Goal: Information Seeking & Learning: Compare options

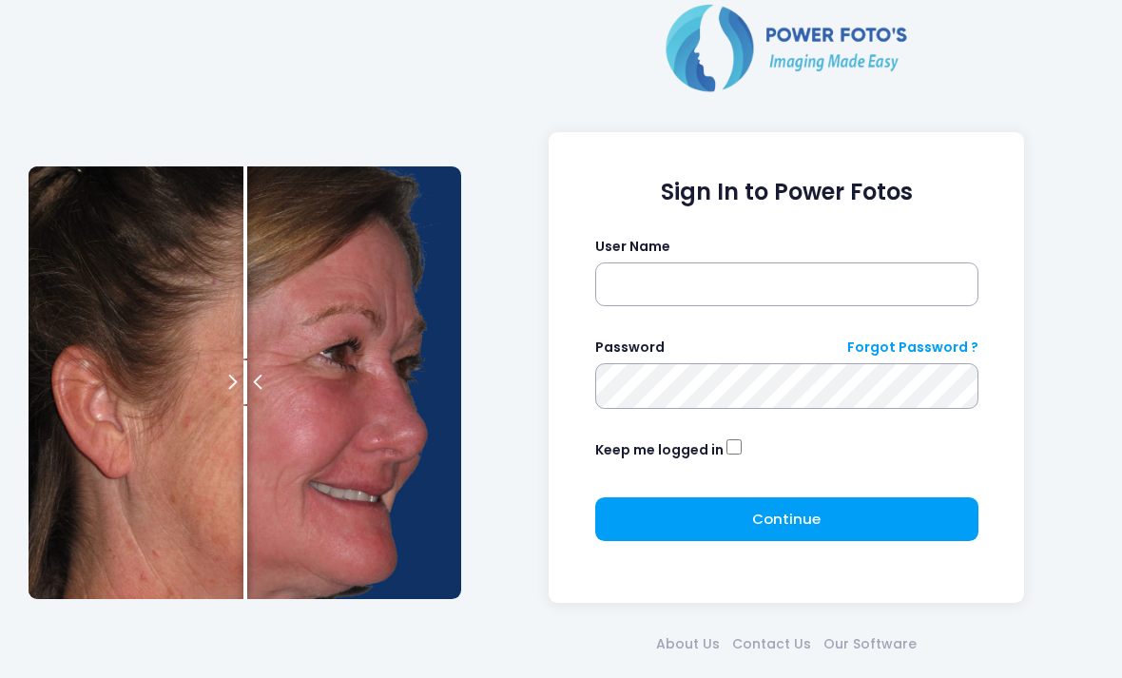
scroll to position [83, 0]
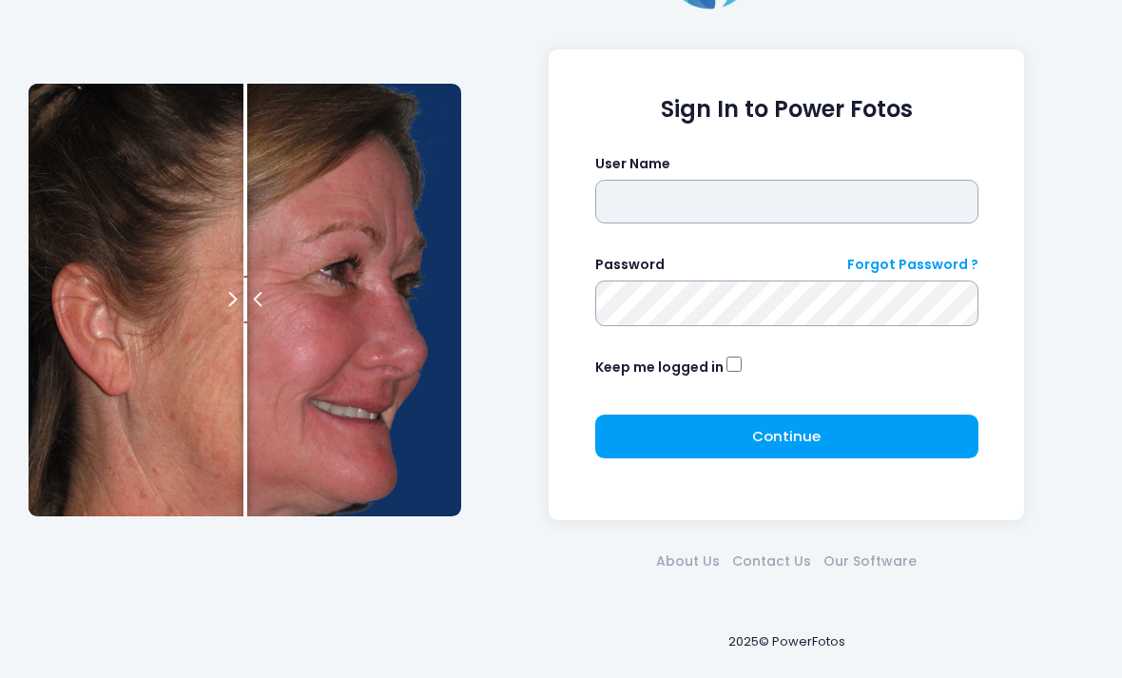
type input "*******"
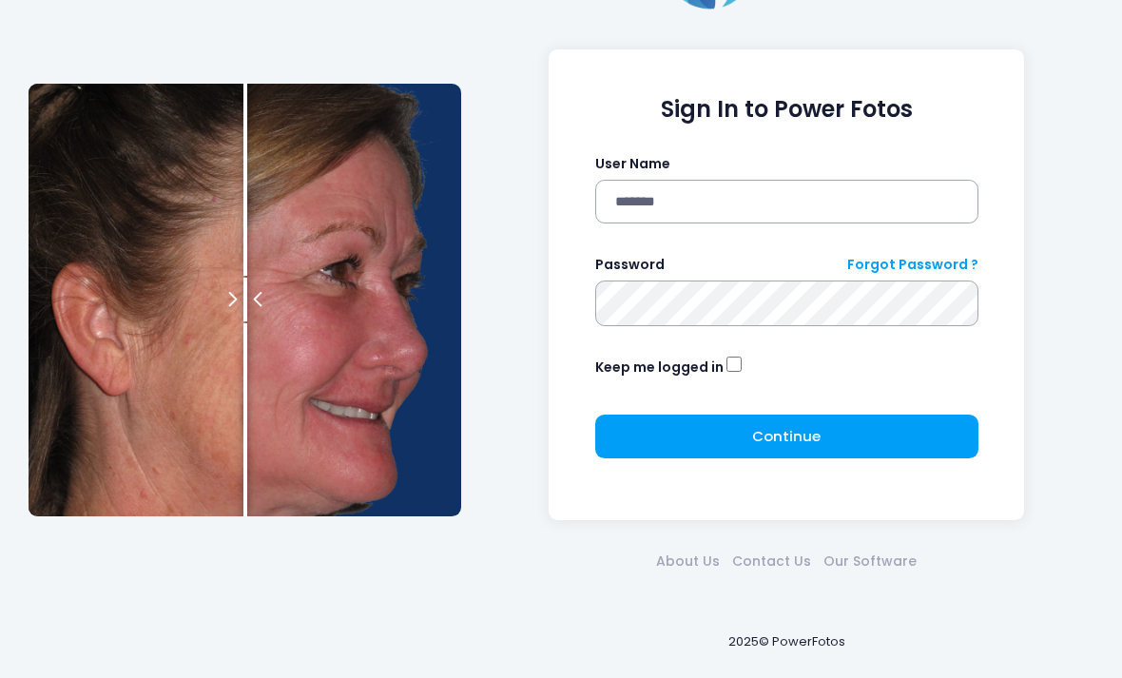
click button "submit" at bounding box center [0, 0] width 0 height 0
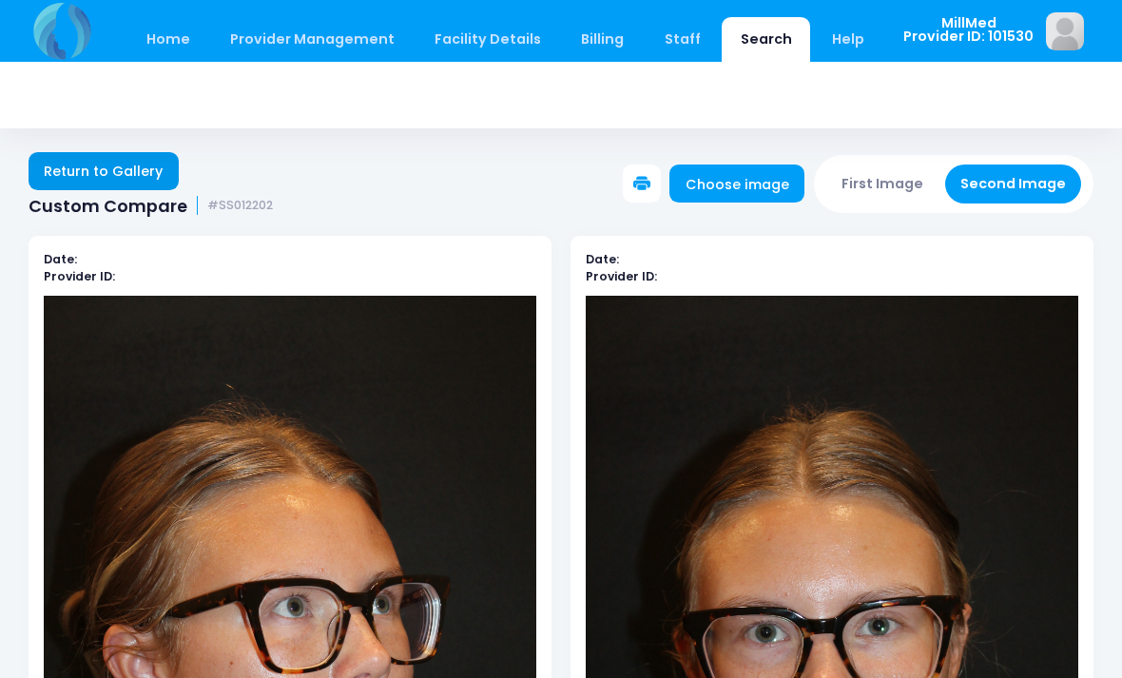
click at [141, 163] on link "Return to Gallery" at bounding box center [104, 171] width 150 height 38
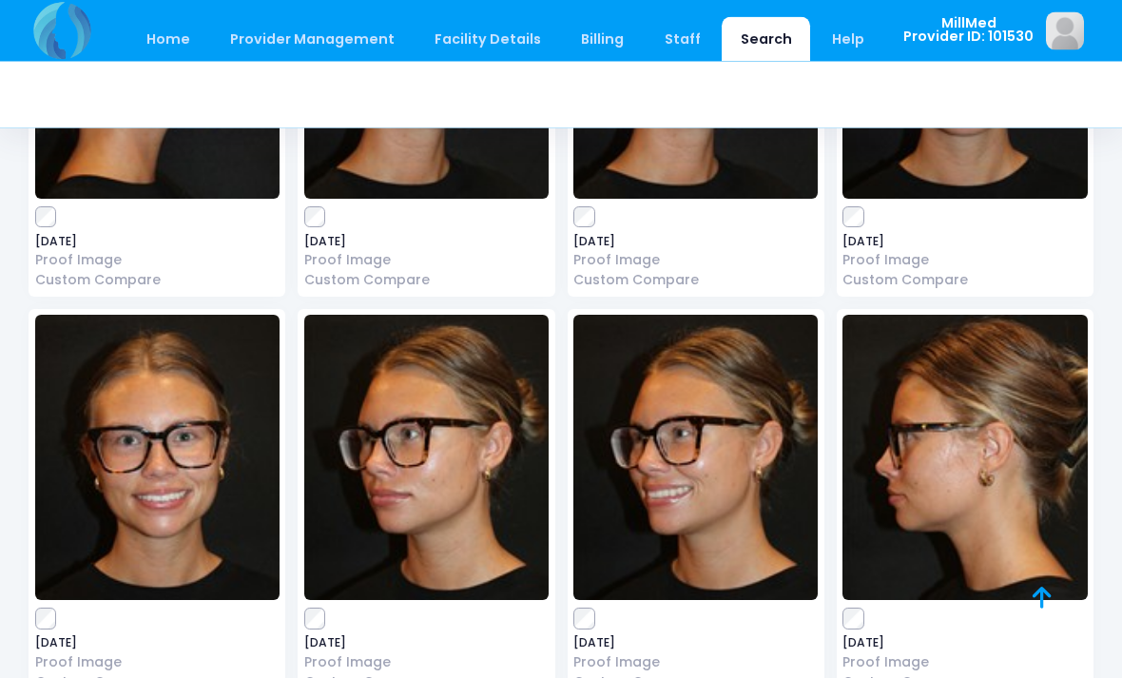
scroll to position [2044, 0]
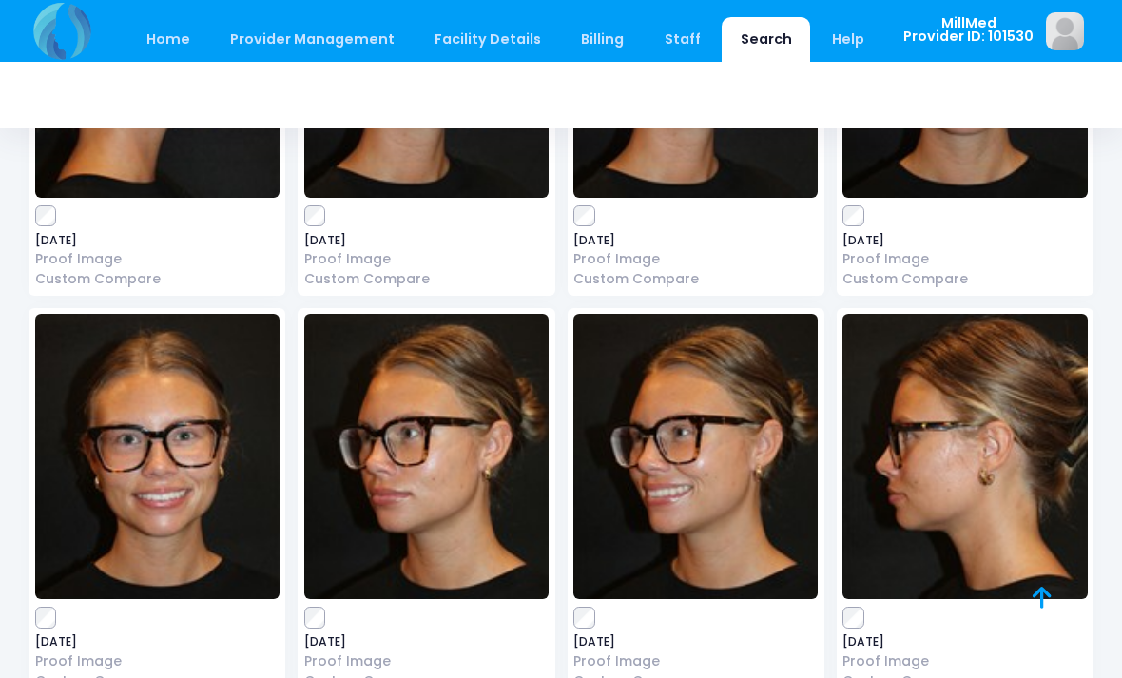
click at [177, 462] on img at bounding box center [157, 456] width 244 height 285
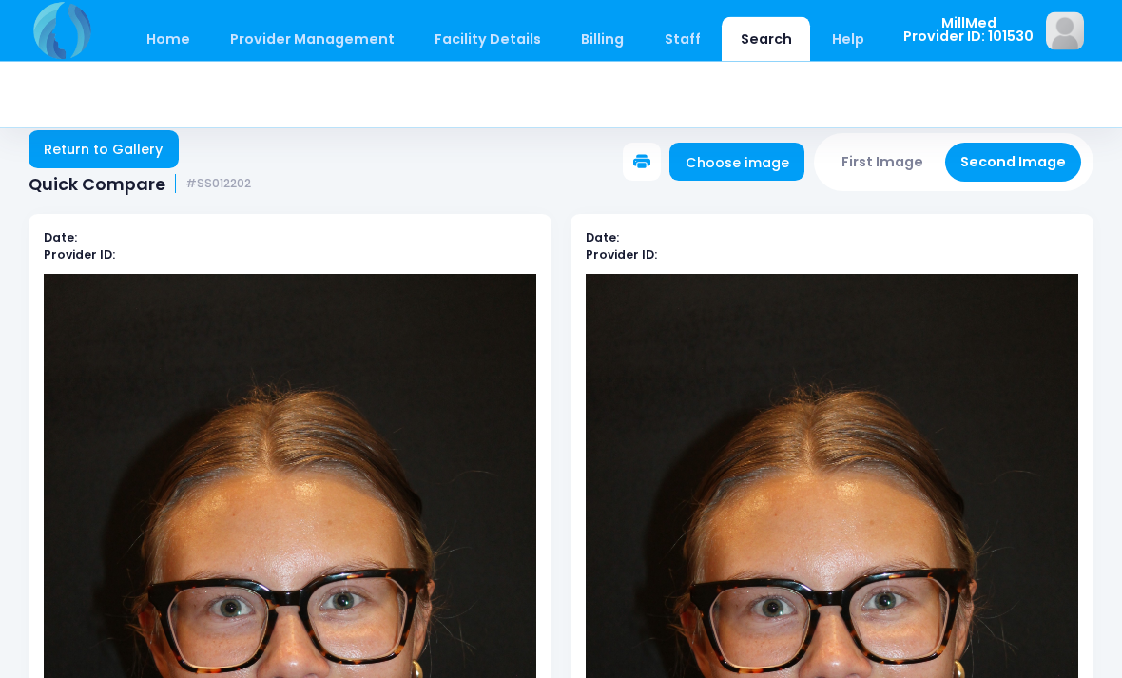
scroll to position [22, 0]
